Goal: Find specific page/section: Find specific page/section

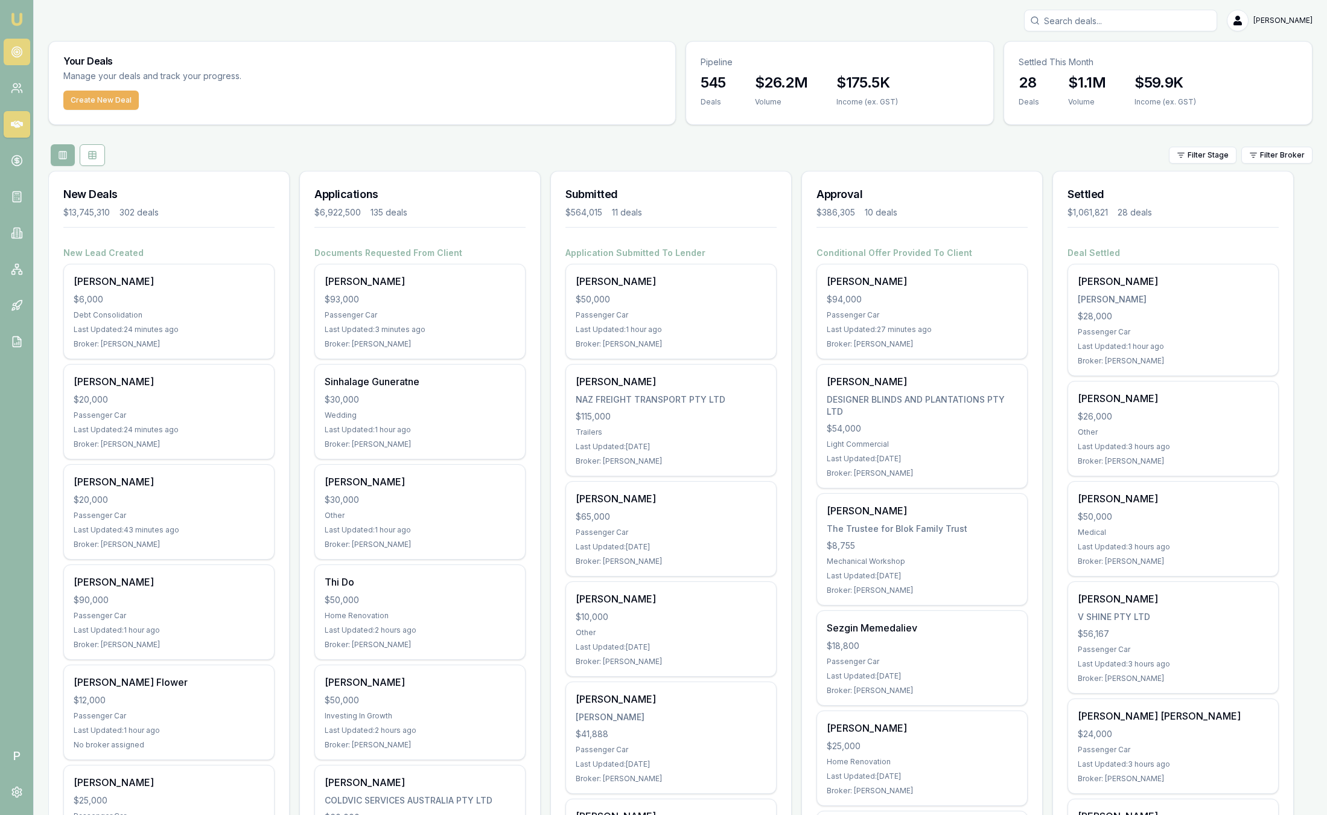
click at [20, 51] on icon at bounding box center [17, 52] width 12 height 12
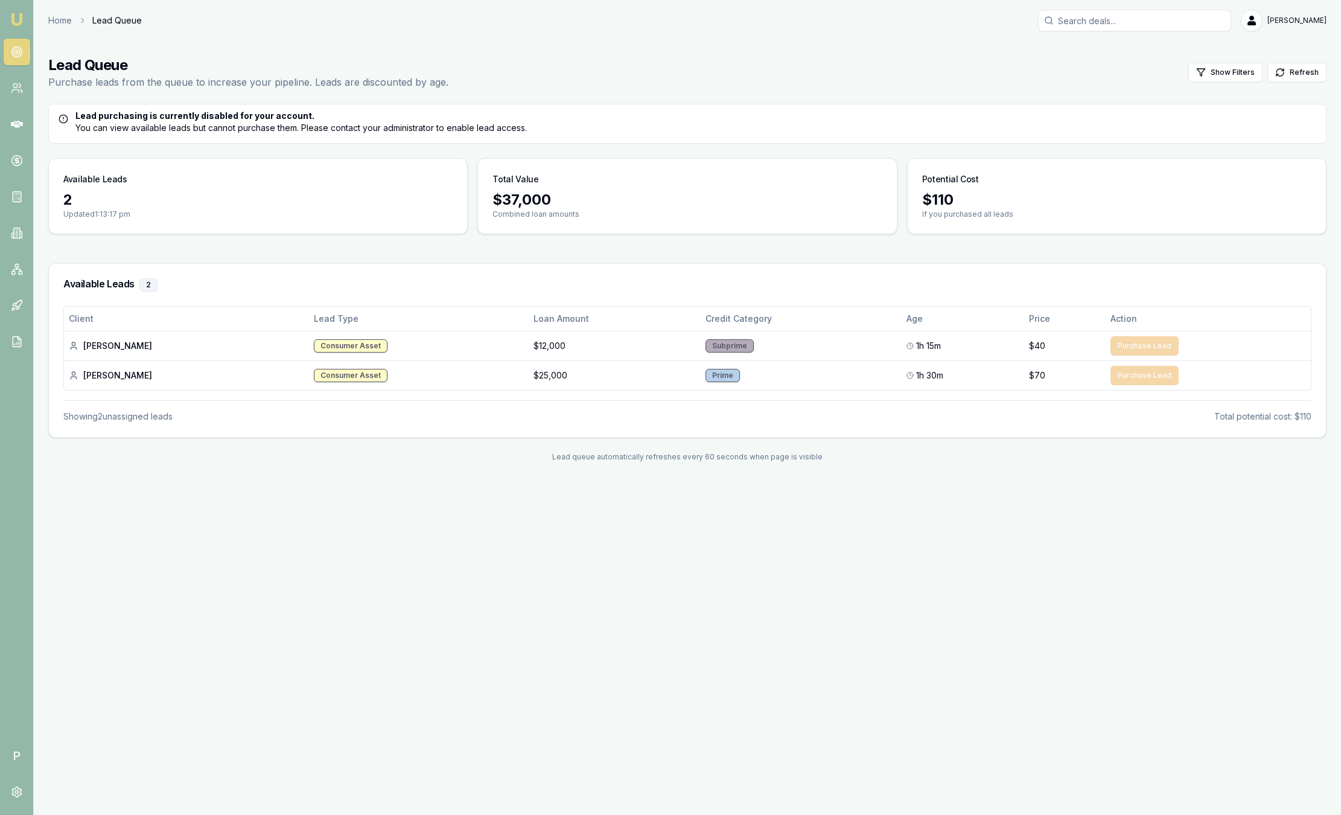
click at [16, 23] on img at bounding box center [17, 19] width 14 height 14
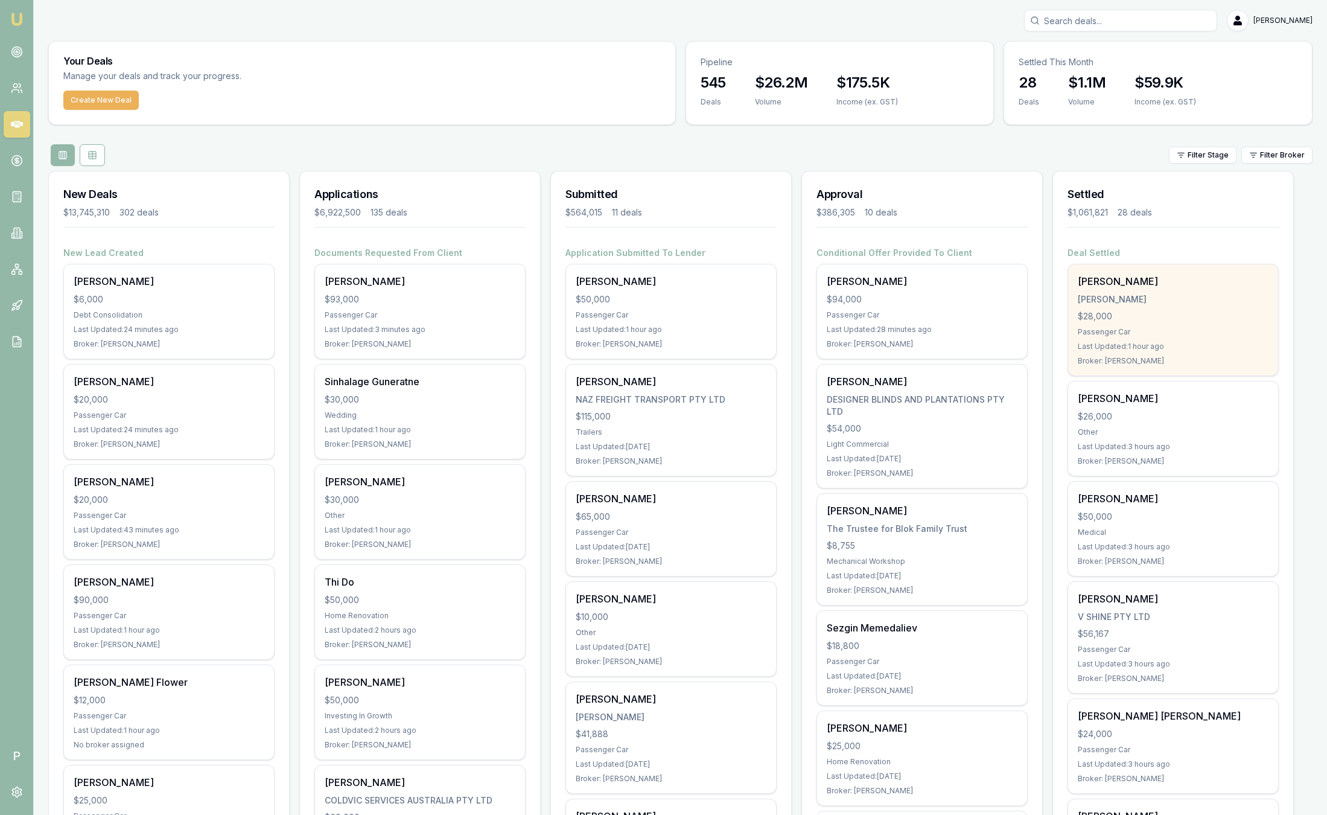
click at [1177, 305] on div "[PERSON_NAME] [PERSON_NAME] $28,000 Passenger Car Last Updated: 1 hour ago Brok…" at bounding box center [1173, 319] width 210 height 111
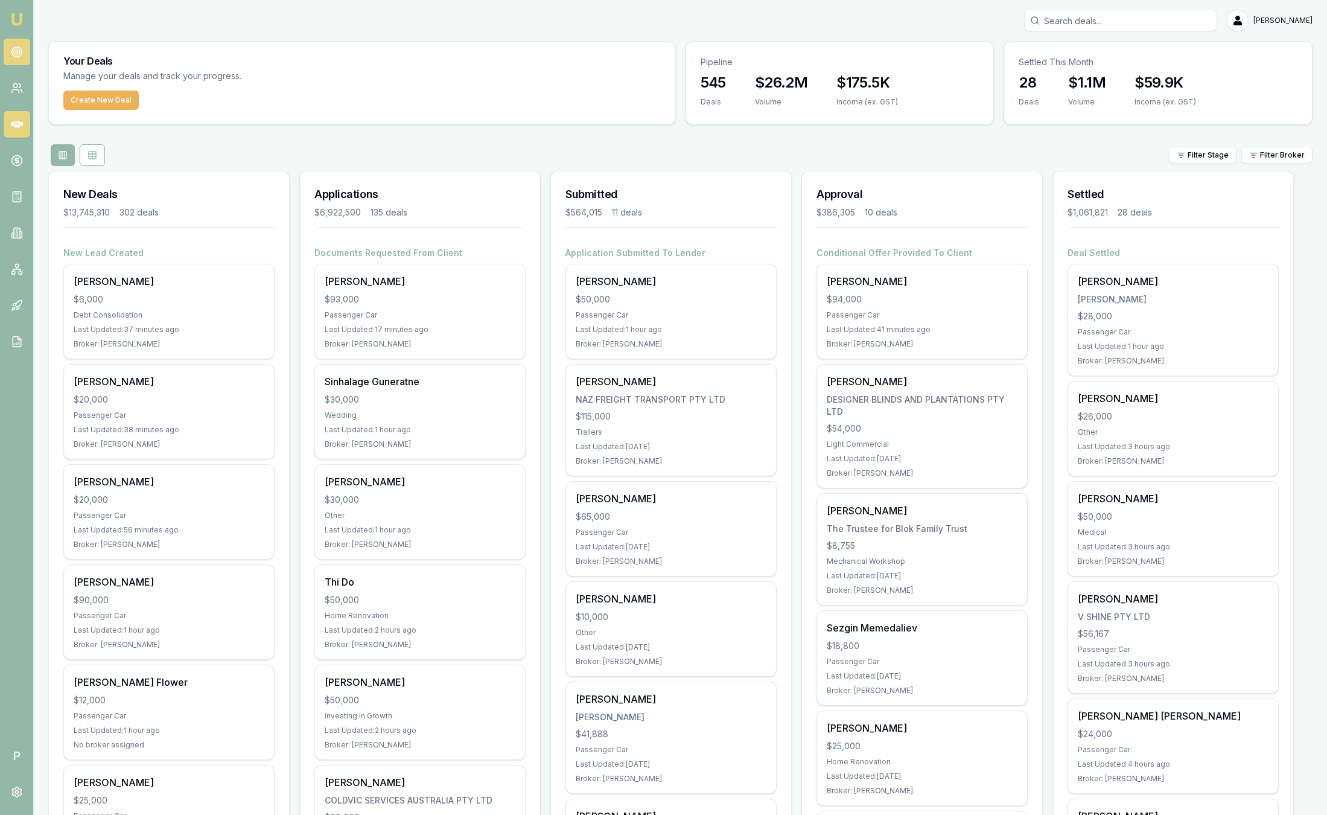
click at [16, 52] on circle at bounding box center [17, 52] width 2 height 2
